Goal: Task Accomplishment & Management: Manage account settings

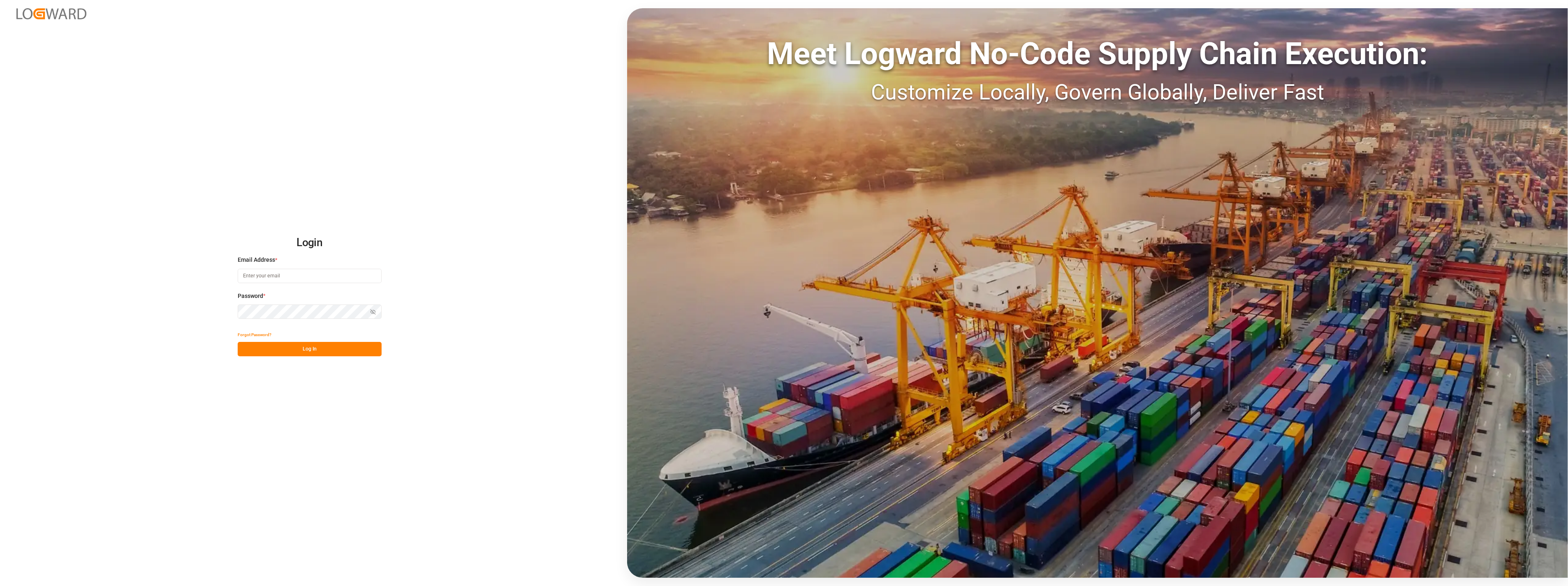
type input "[PERSON_NAME][EMAIL_ADDRESS][PERSON_NAME][DOMAIN_NAME]"
click at [306, 354] on button "Log In" at bounding box center [309, 349] width 144 height 15
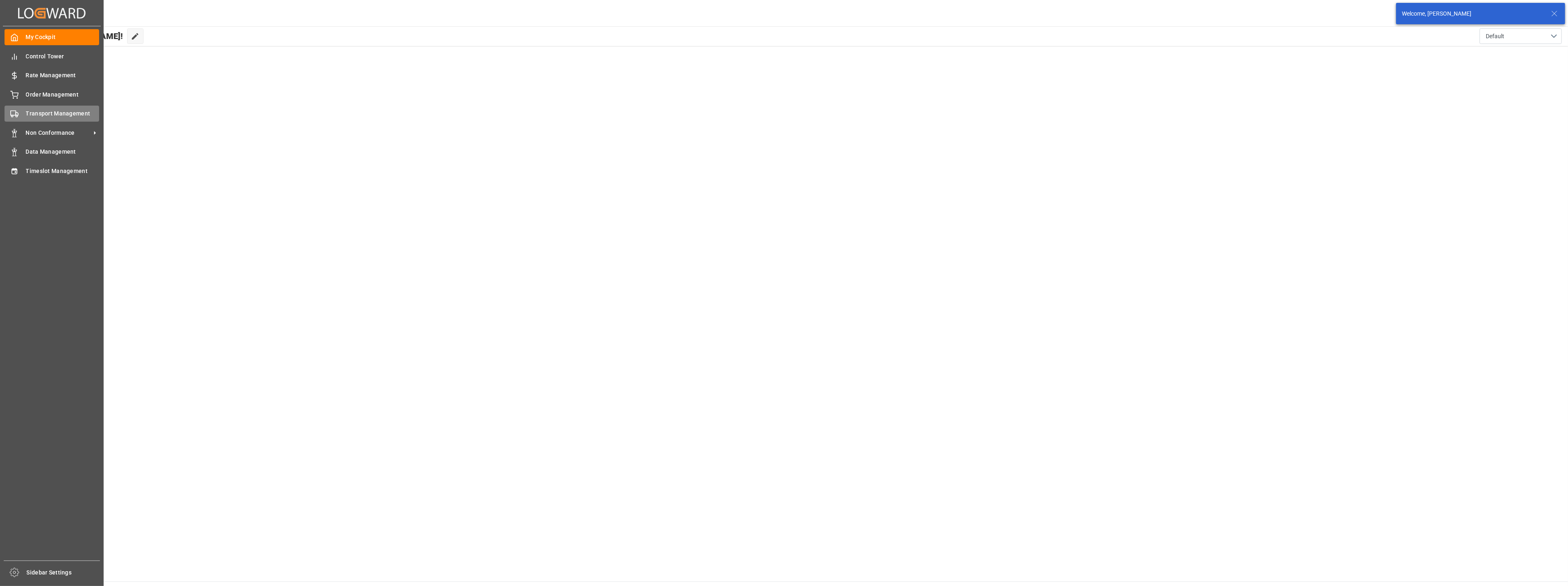
click at [37, 113] on span "Transport Management" at bounding box center [63, 114] width 74 height 9
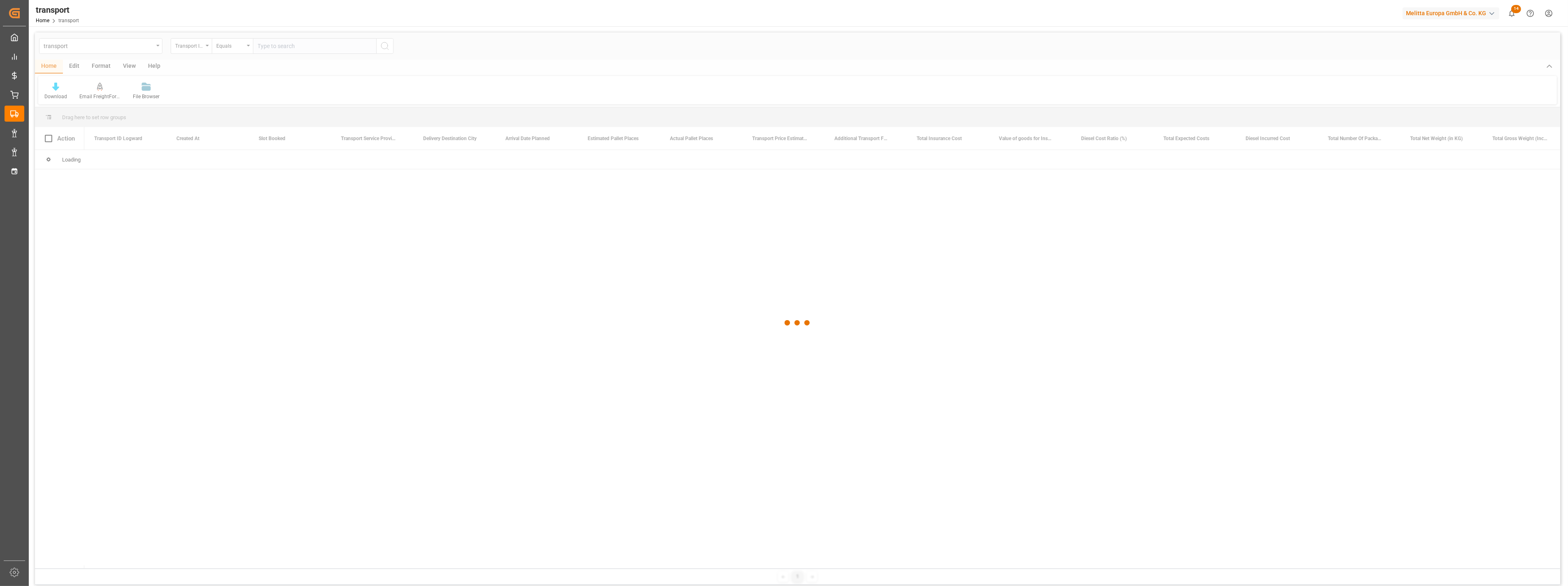
click at [119, 50] on div at bounding box center [797, 323] width 1525 height 581
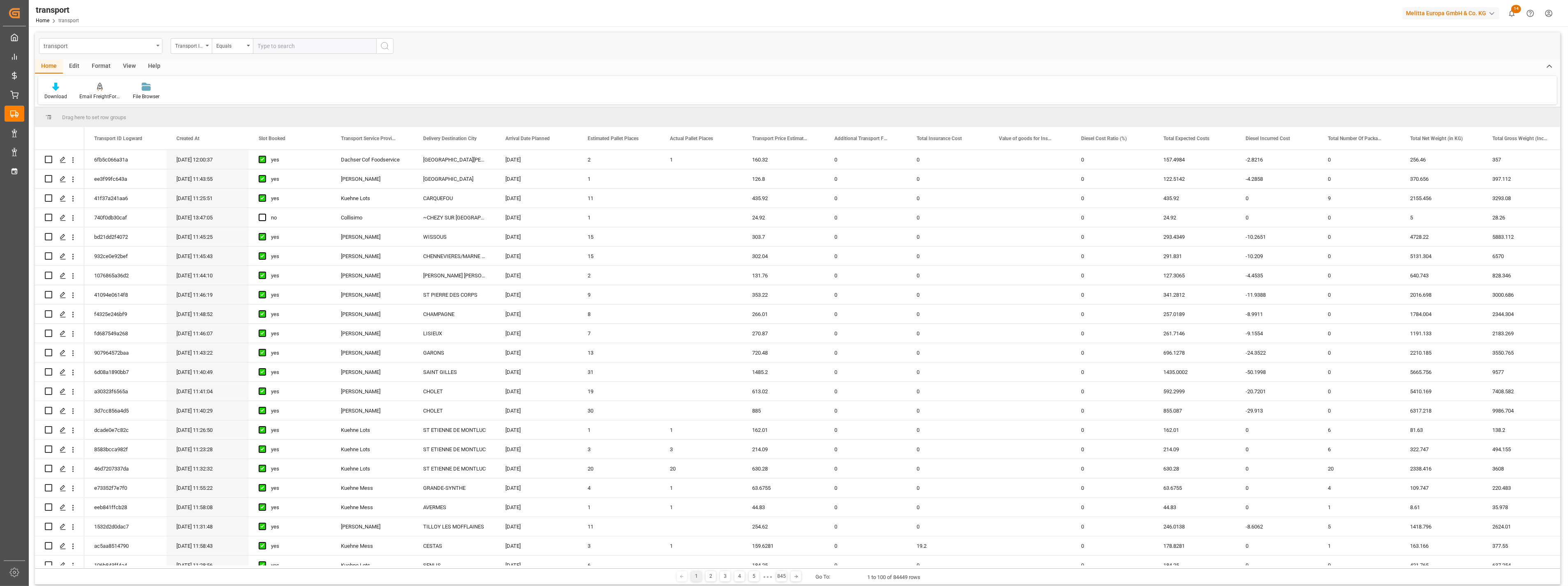
click at [127, 47] on div "transport" at bounding box center [99, 45] width 110 height 10
type input "deli"
click at [84, 99] on div "Delivery DE" at bounding box center [100, 101] width 122 height 17
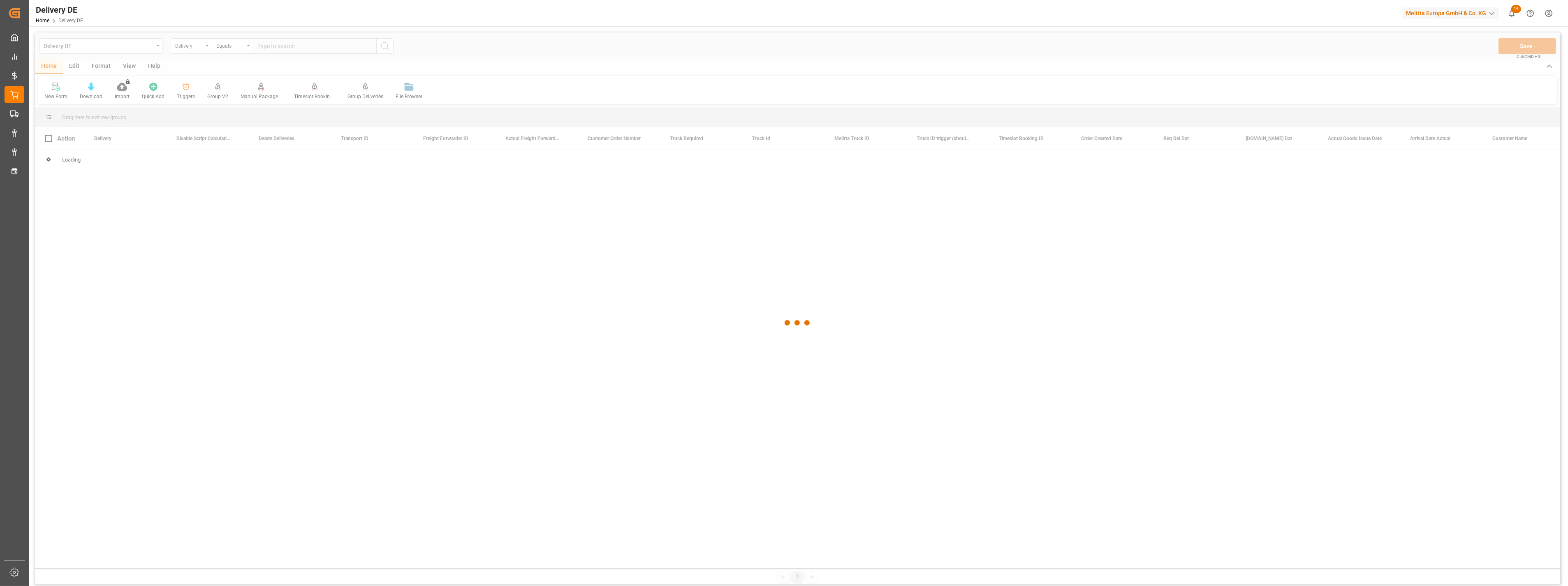
click at [307, 48] on div at bounding box center [797, 323] width 1525 height 581
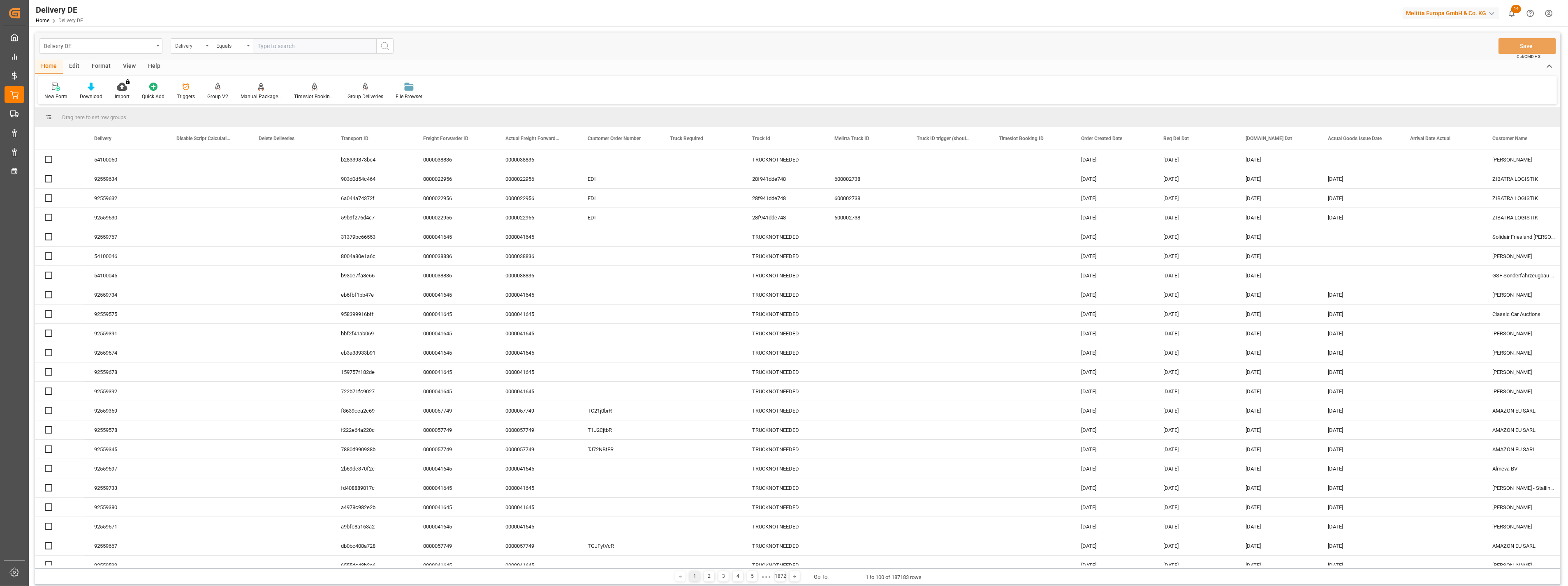
click at [313, 45] on input "text" at bounding box center [314, 46] width 124 height 16
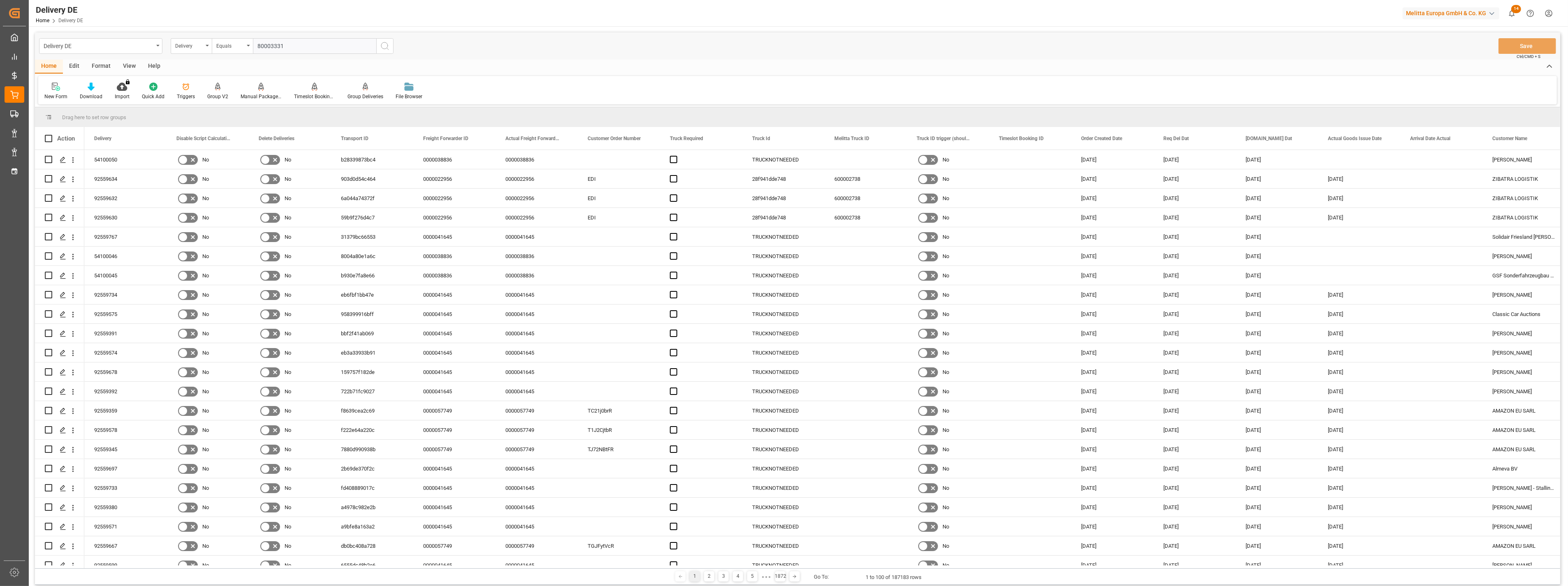
type input "80003331"
click at [380, 46] on icon "search button" at bounding box center [385, 46] width 10 height 10
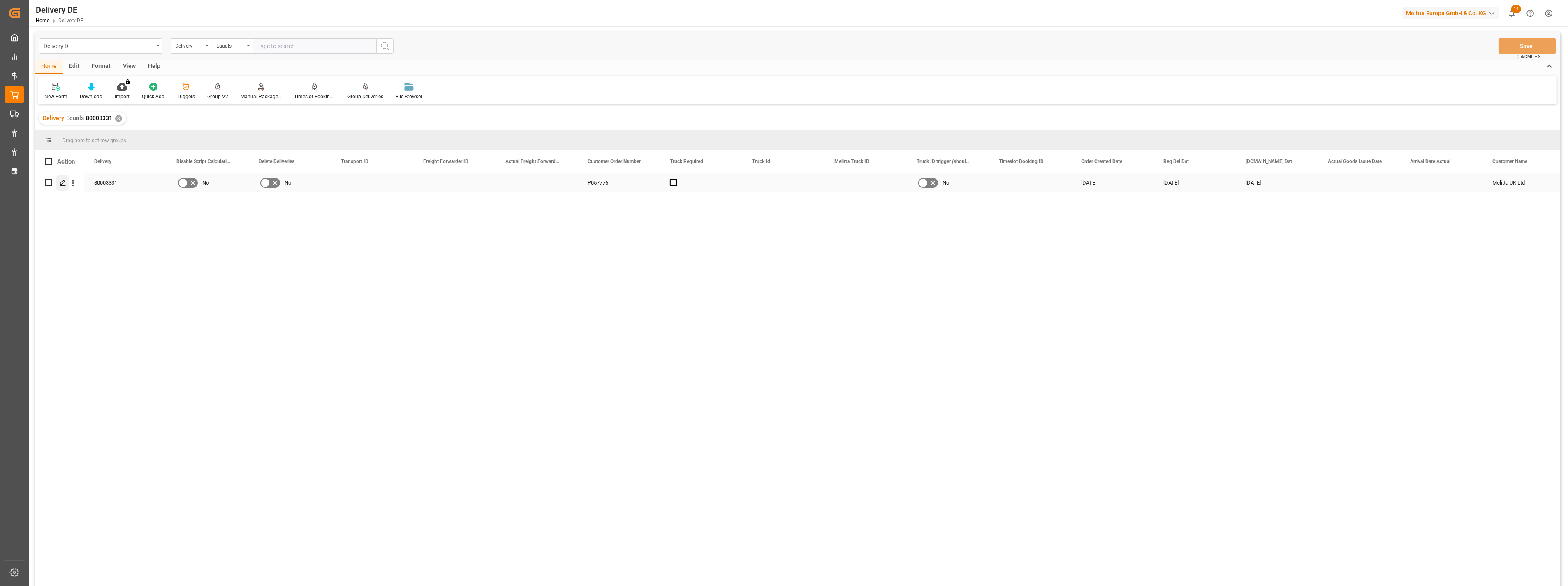
click at [64, 185] on icon "Press SPACE to select this row." at bounding box center [63, 183] width 7 height 7
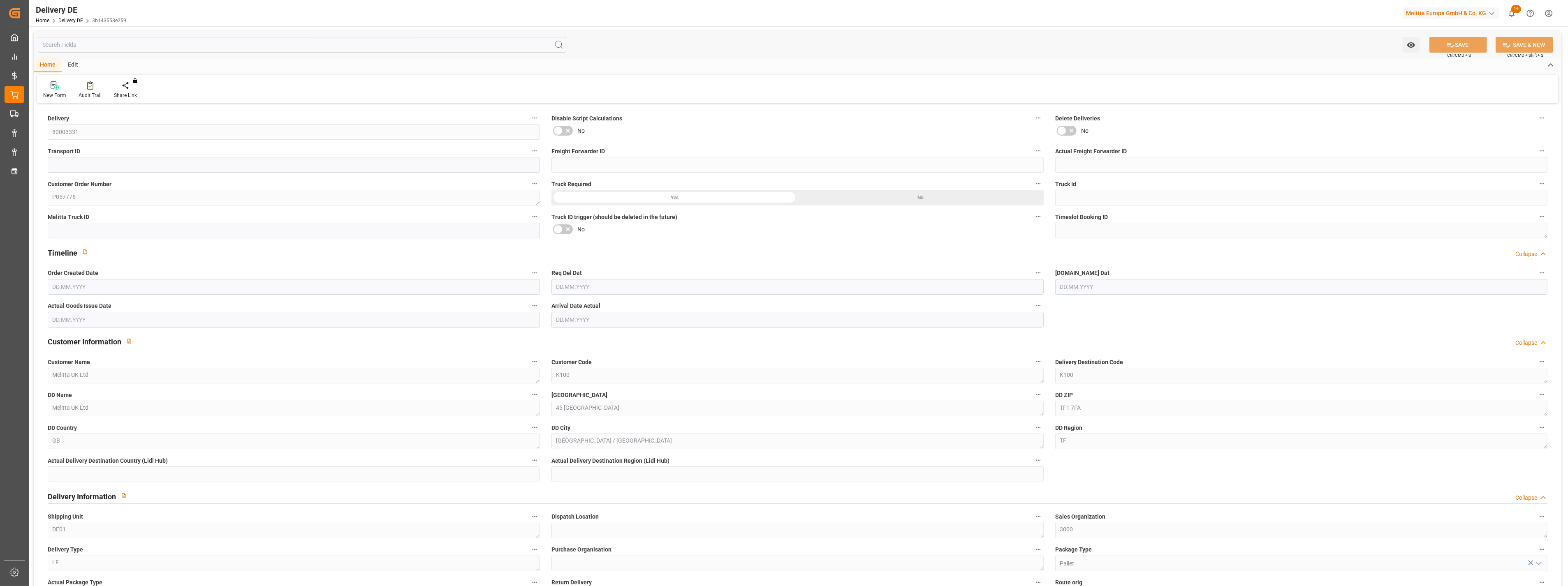
type input "0"
type input "33"
type input "2530.44"
type input "4125"
type input "30336.768"
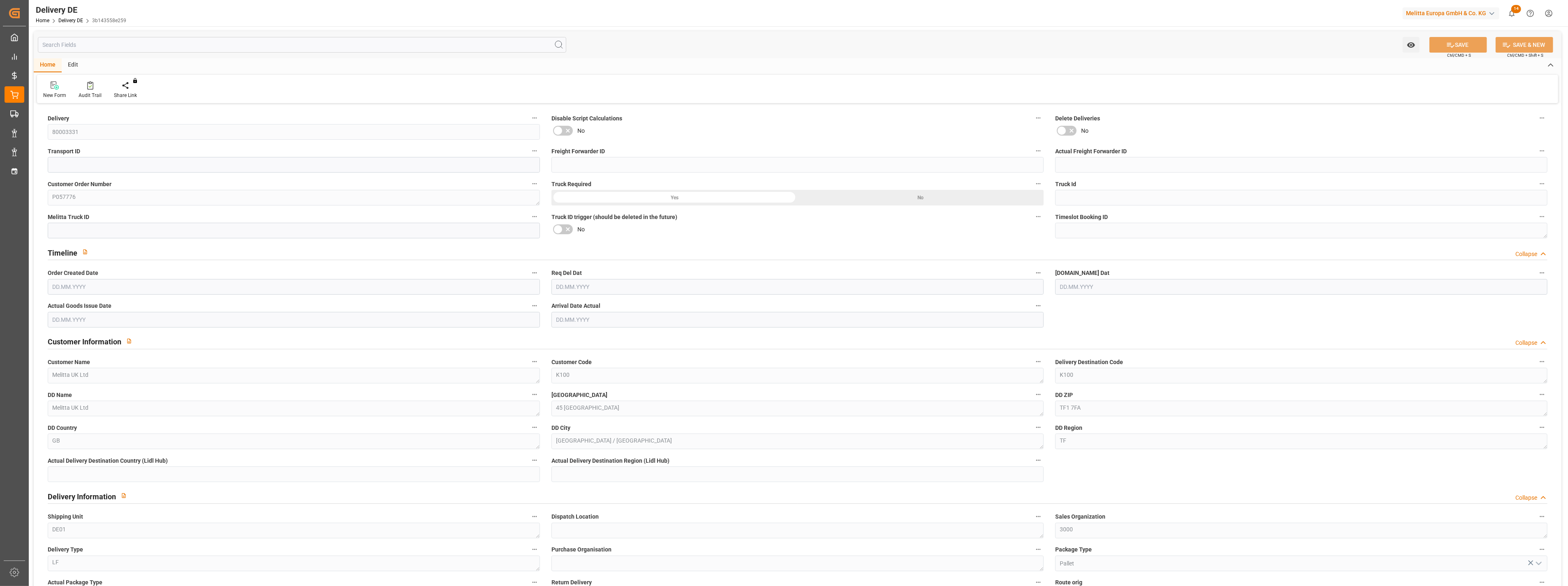
type input "[DATE]"
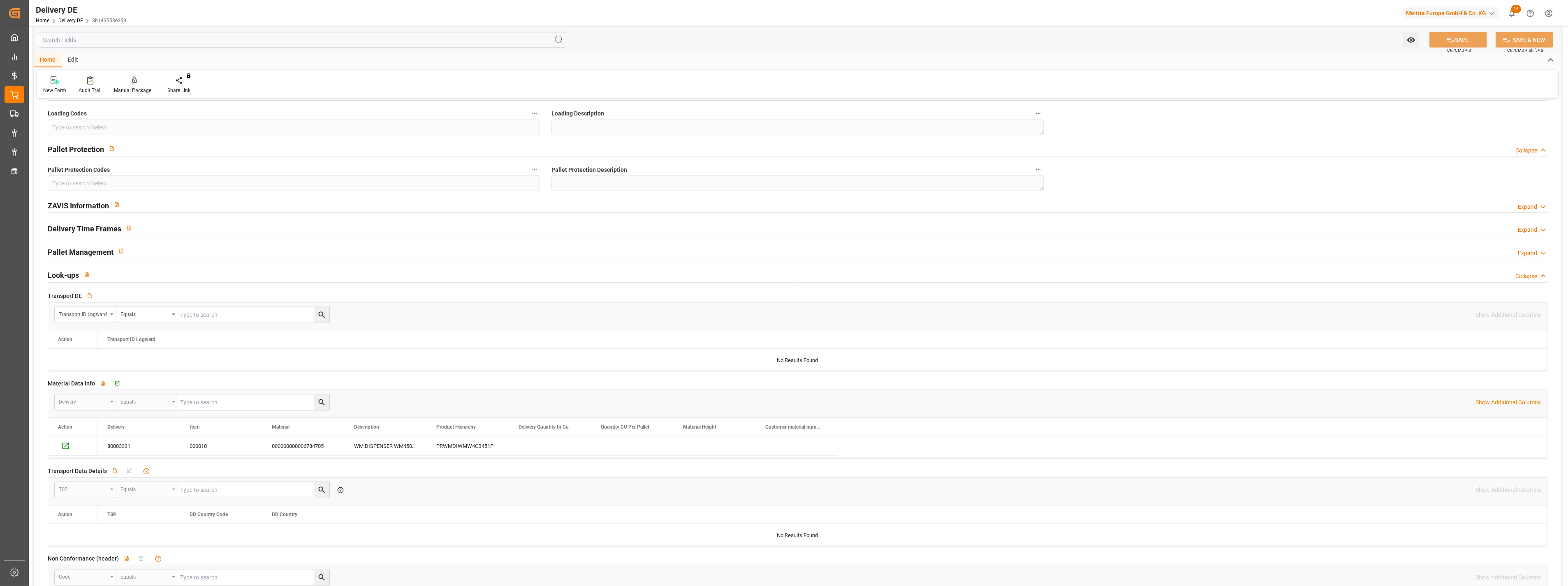
scroll to position [1325, 0]
